Goal: Task Accomplishment & Management: Use online tool/utility

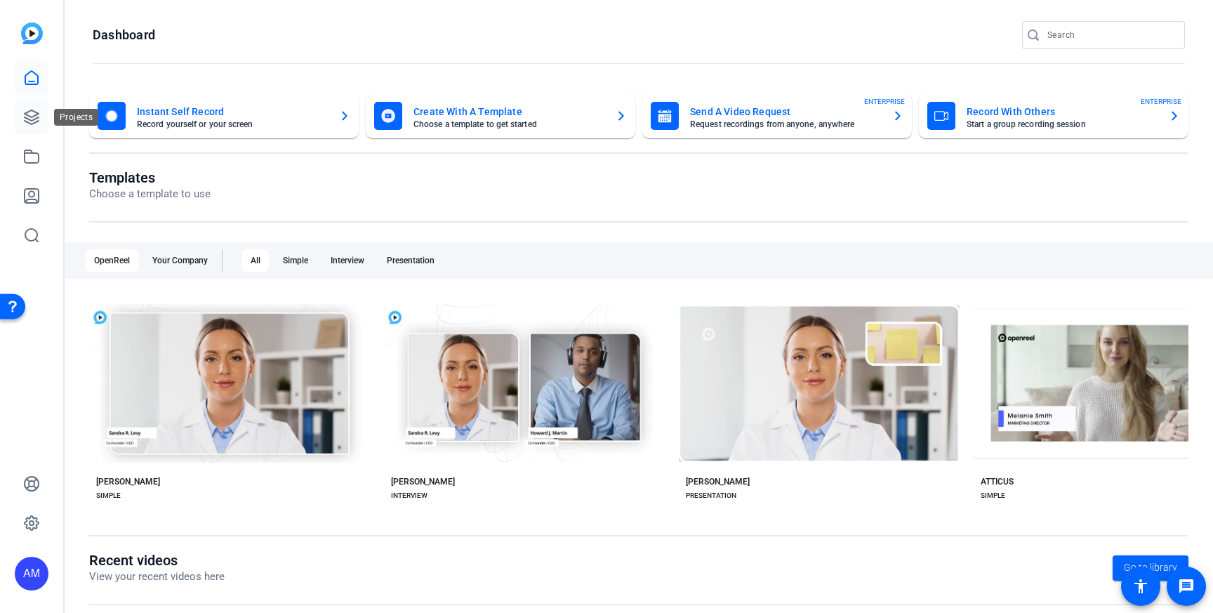
click at [29, 108] on link at bounding box center [32, 117] width 34 height 34
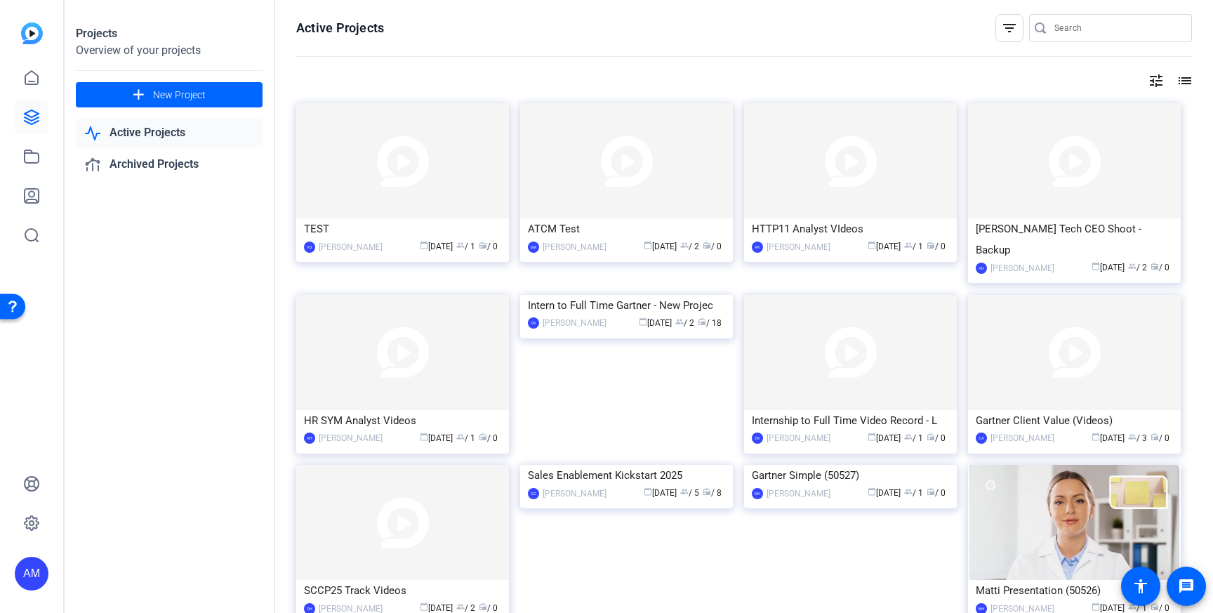
click at [1013, 30] on mat-icon "filter_list" at bounding box center [1009, 28] width 17 height 17
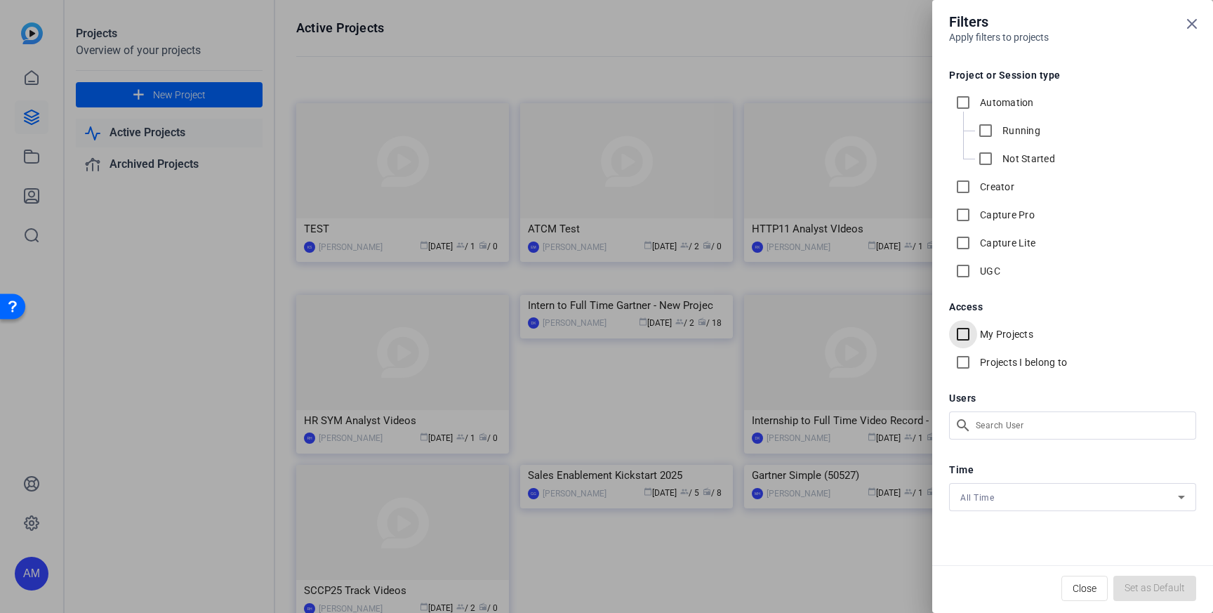
click at [966, 328] on input "My Projects" at bounding box center [963, 334] width 28 height 28
checkbox input "true"
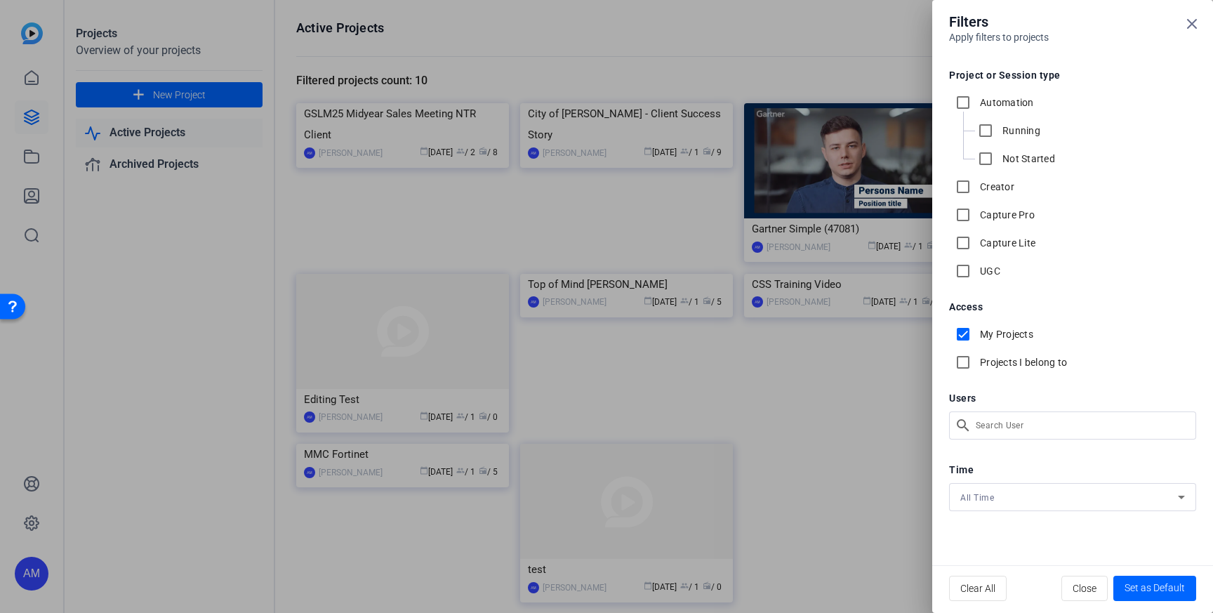
click at [600, 16] on div at bounding box center [606, 306] width 1213 height 613
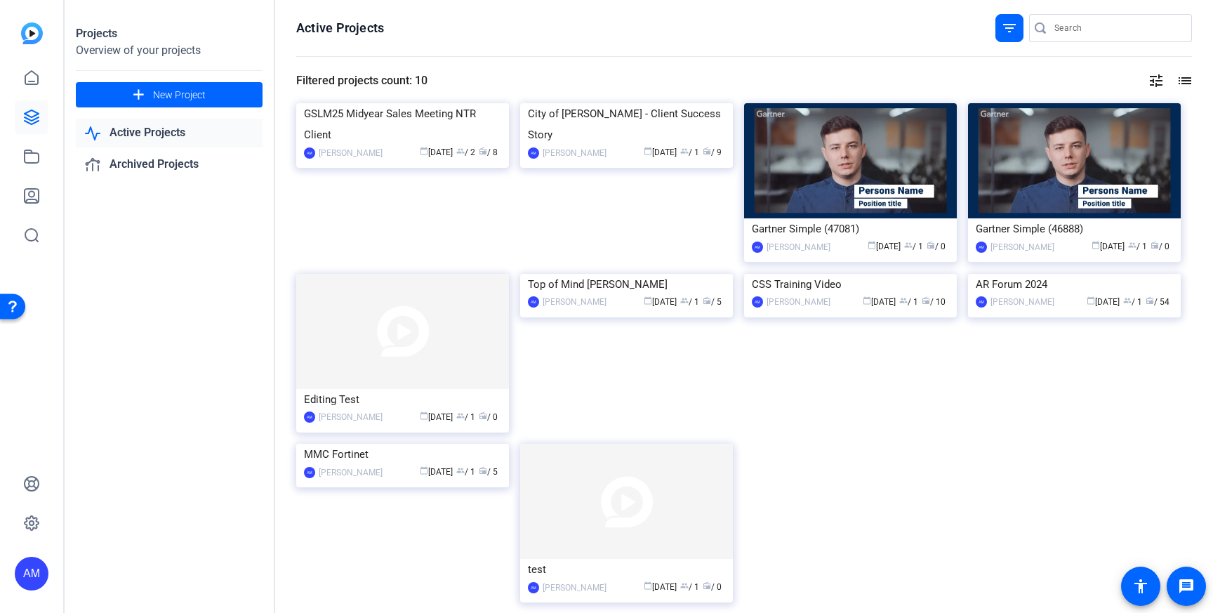
click at [1159, 75] on mat-icon "tune" at bounding box center [1156, 80] width 17 height 17
click at [400, 536] on div at bounding box center [606, 306] width 1213 height 613
click at [400, 444] on img at bounding box center [402, 444] width 213 height 0
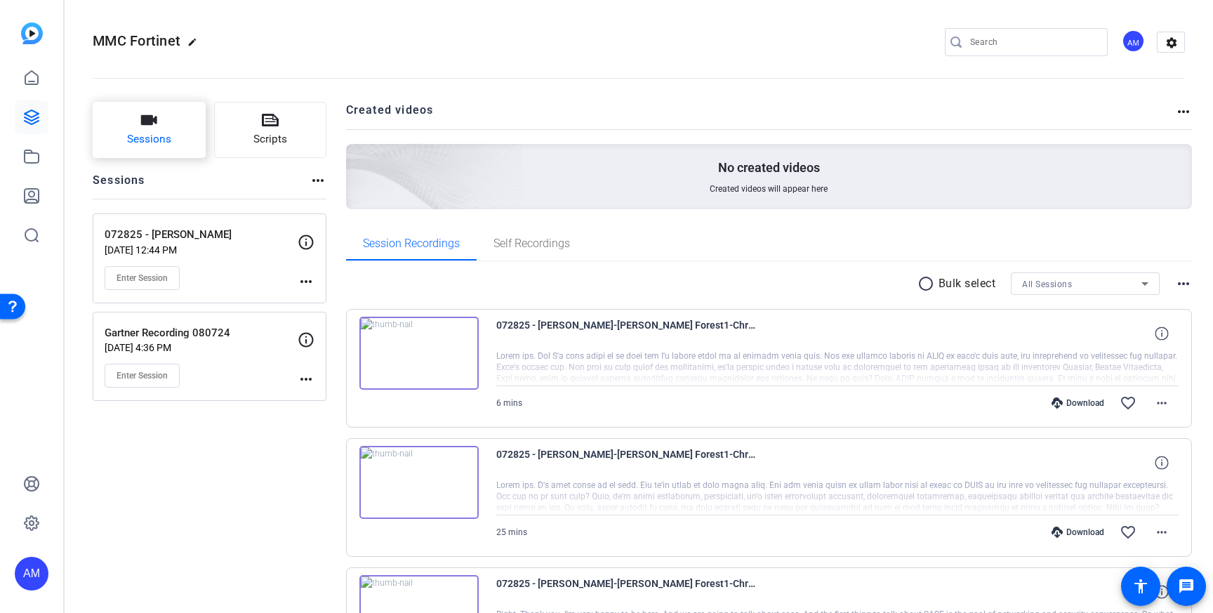
click at [183, 131] on button "Sessions" at bounding box center [149, 130] width 113 height 56
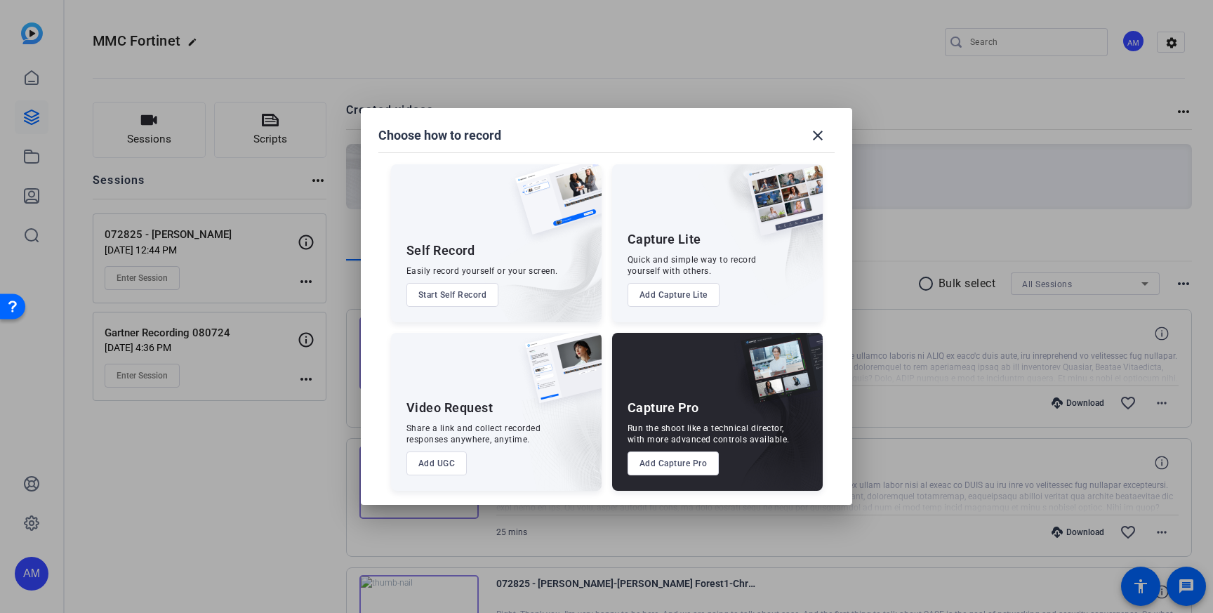
click at [690, 467] on button "Add Capture Pro" at bounding box center [674, 464] width 92 height 24
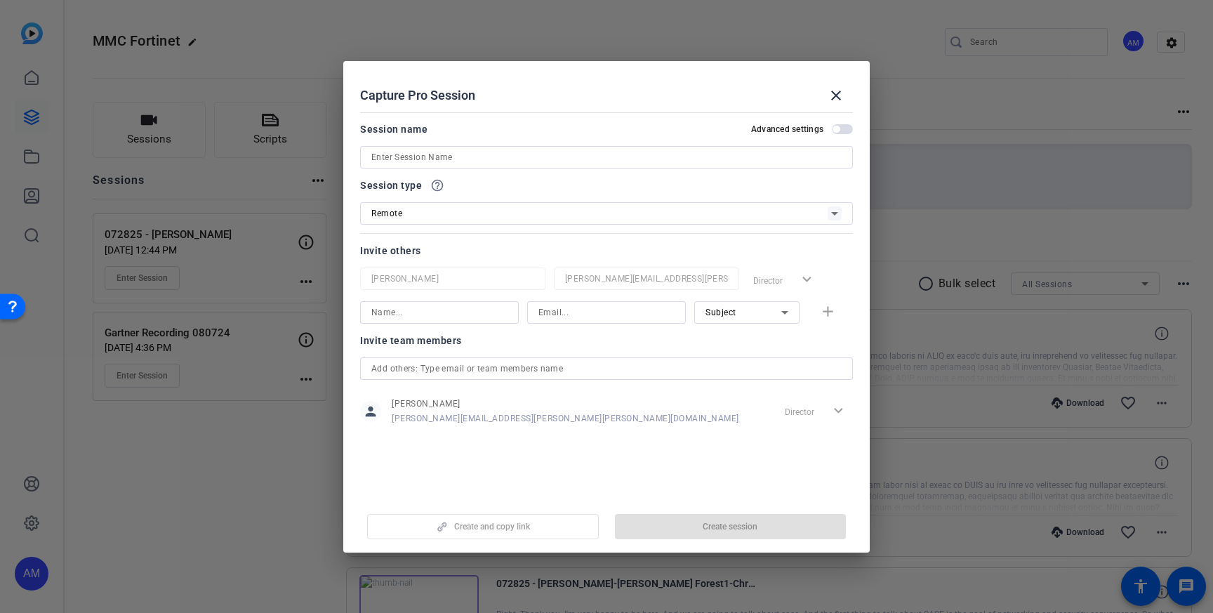
click at [493, 159] on input at bounding box center [606, 157] width 470 height 17
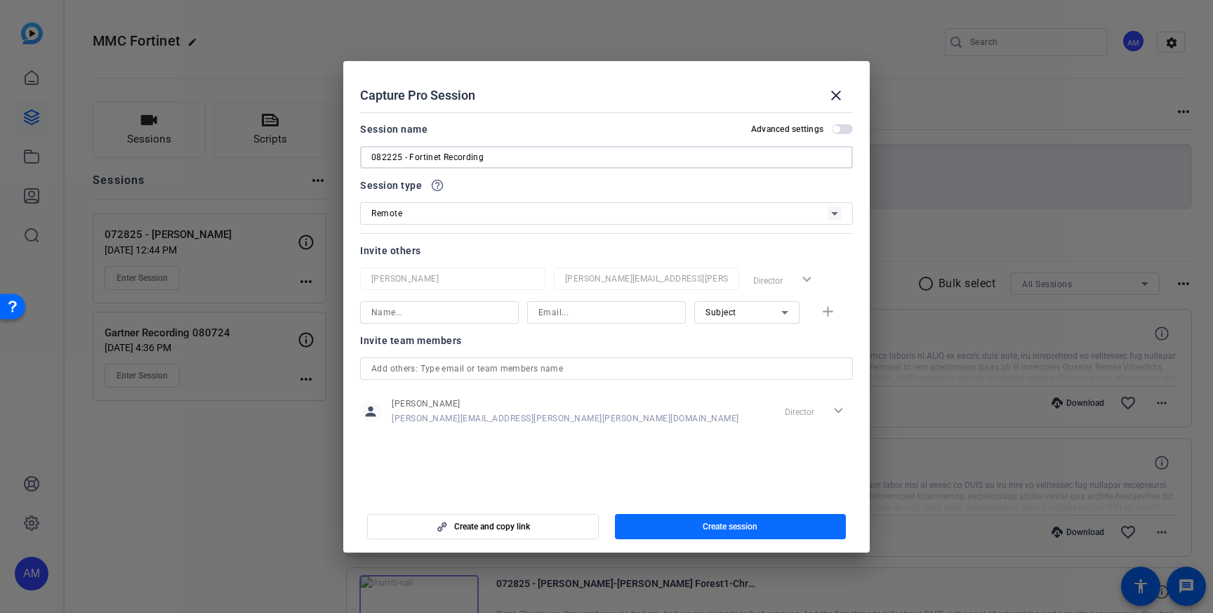
type input "082225 - Fortinet Recording"
click at [671, 535] on span "button" at bounding box center [731, 527] width 232 height 34
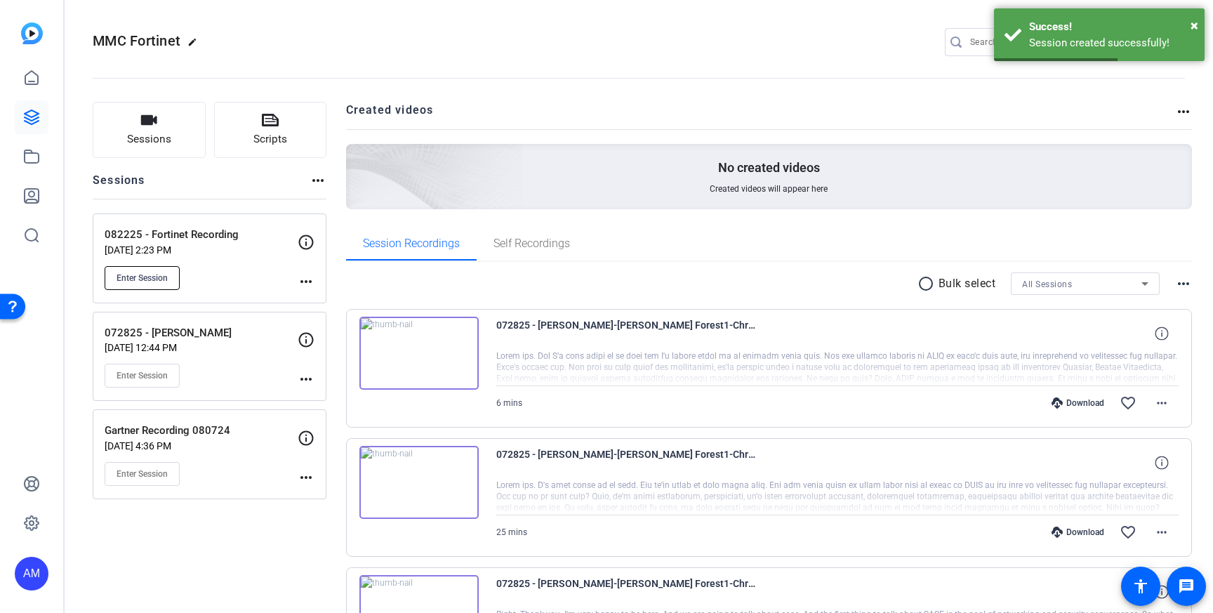
click at [169, 272] on button "Enter Session" at bounding box center [142, 278] width 75 height 24
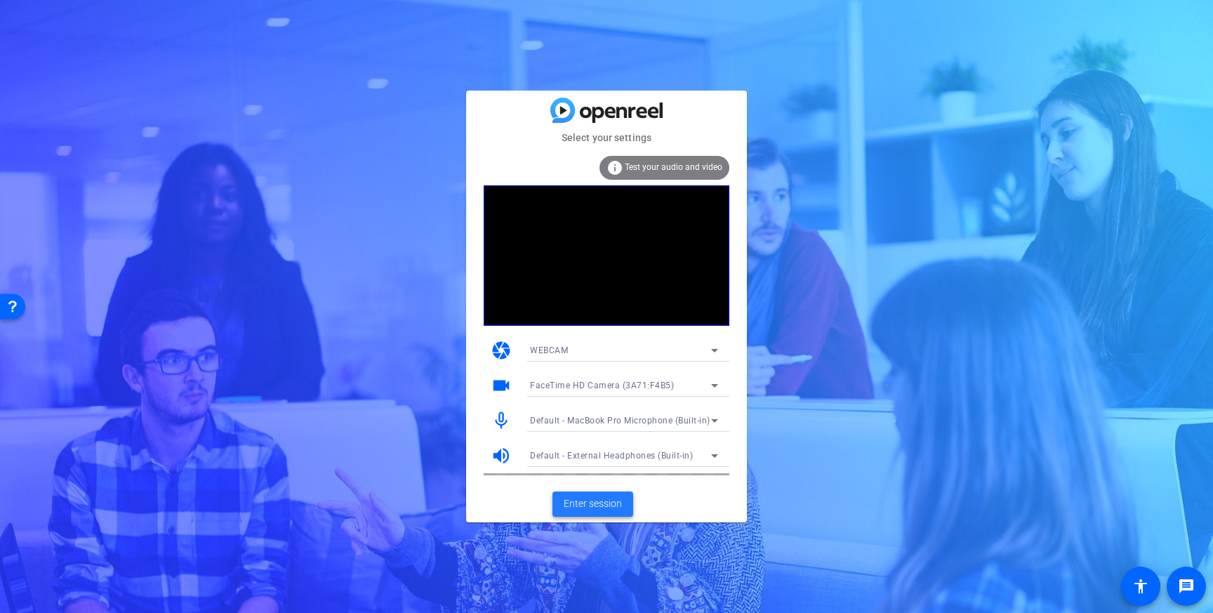
click at [595, 503] on span "Enter session" at bounding box center [593, 503] width 58 height 15
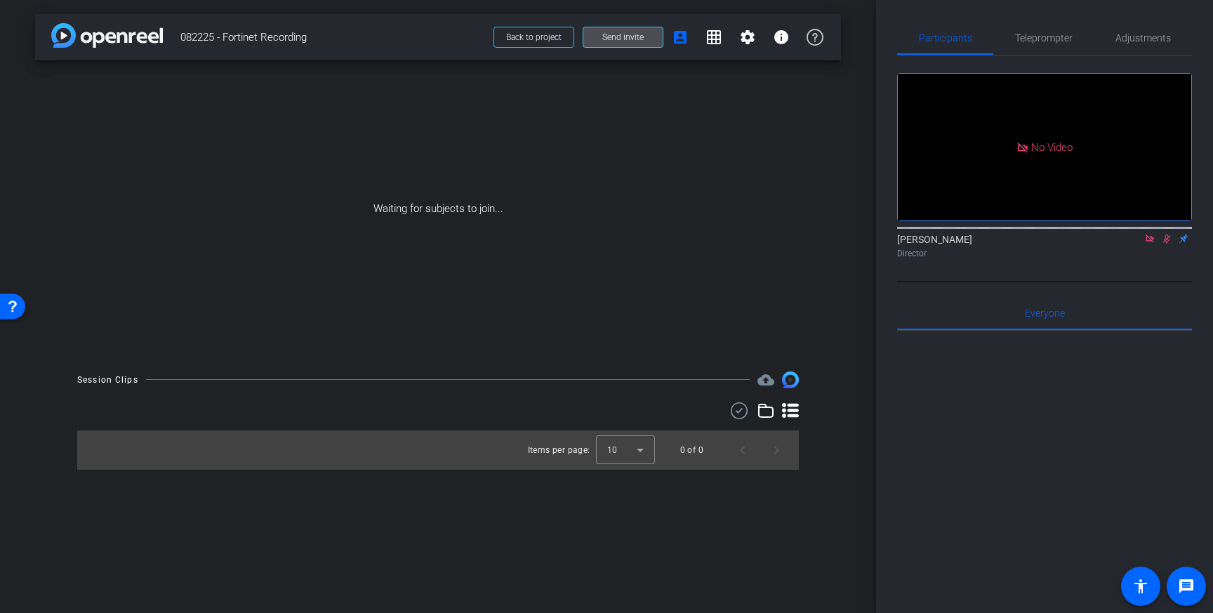
click at [625, 42] on span "Send invite" at bounding box center [622, 37] width 41 height 11
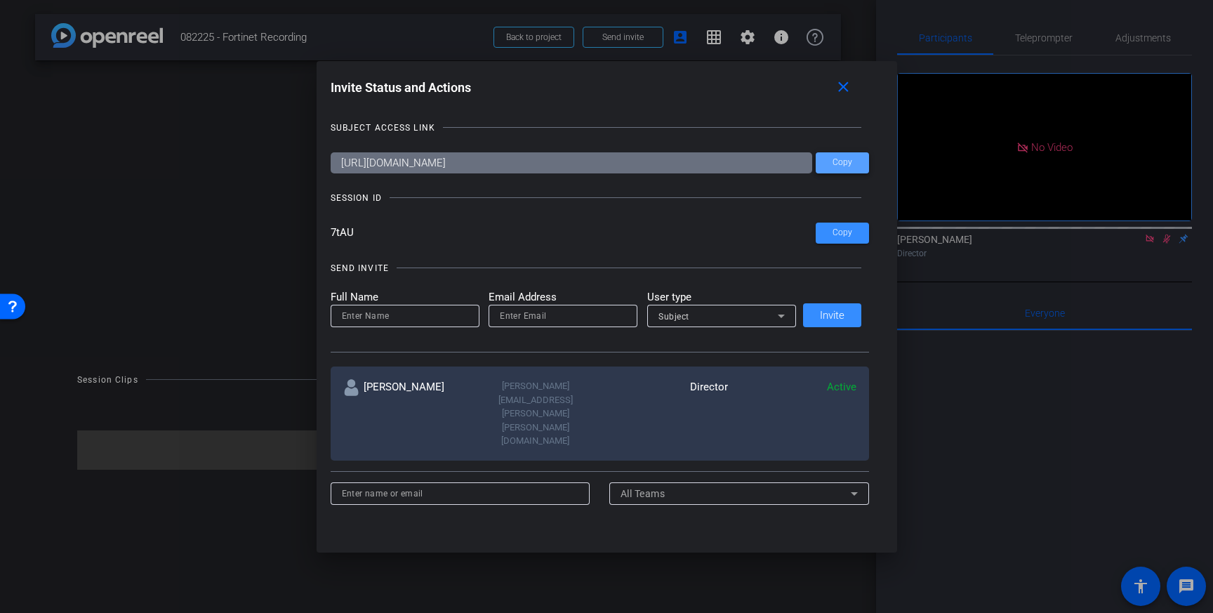
click at [849, 159] on span at bounding box center [842, 163] width 53 height 34
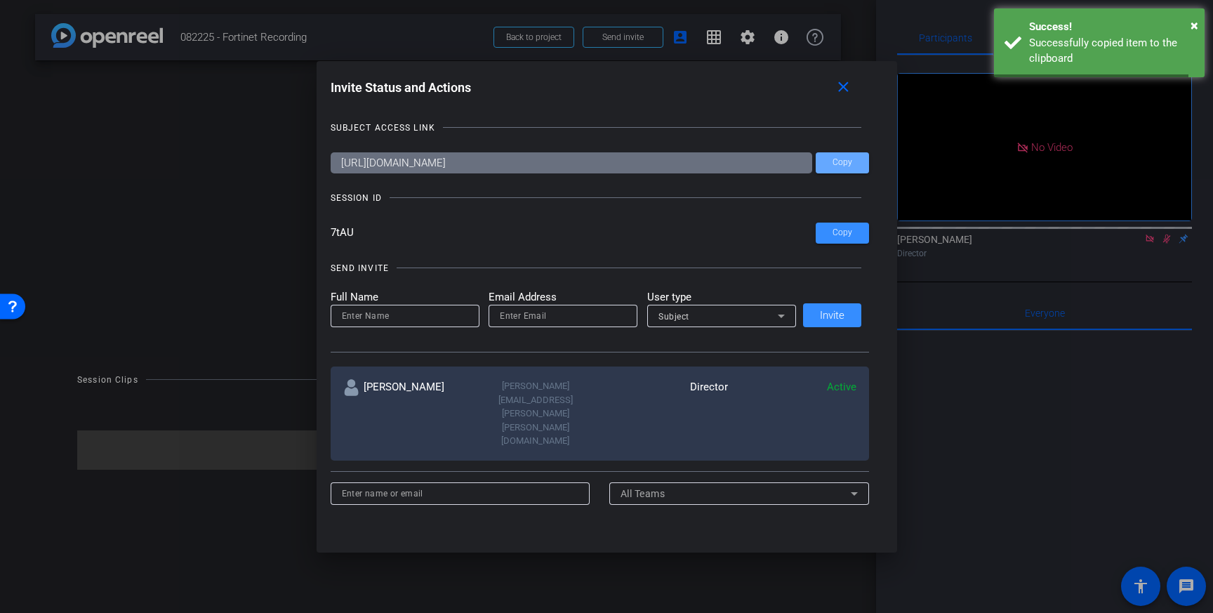
click at [174, 104] on div at bounding box center [606, 306] width 1213 height 613
